Goal: Task Accomplishment & Management: Use online tool/utility

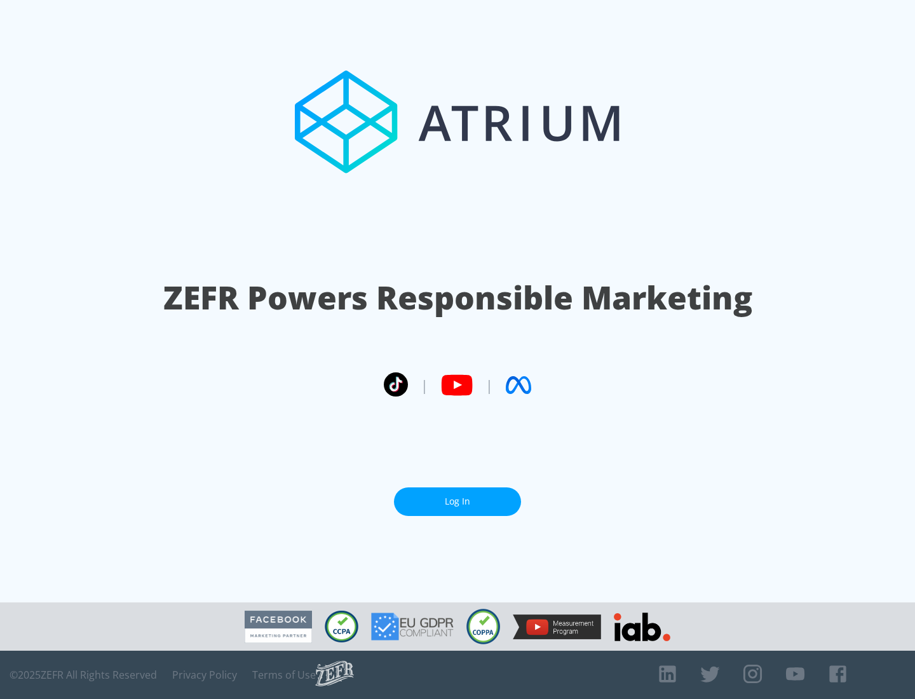
click at [458, 496] on link "Log In" at bounding box center [457, 501] width 127 height 29
